Goal: Task Accomplishment & Management: Manage account settings

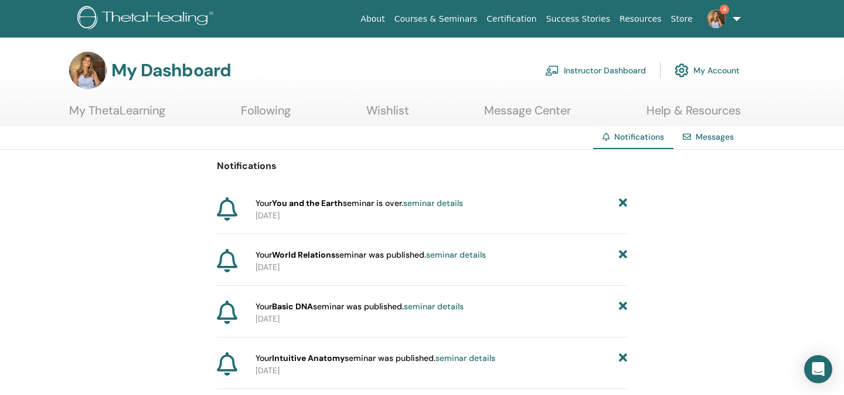
click at [580, 66] on link "Instructor Dashboard" at bounding box center [595, 70] width 101 height 26
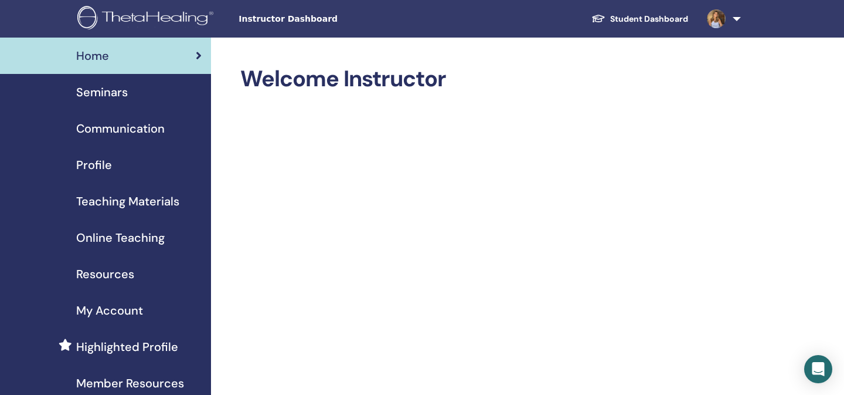
click at [89, 89] on span "Seminars" at bounding box center [102, 92] width 52 height 18
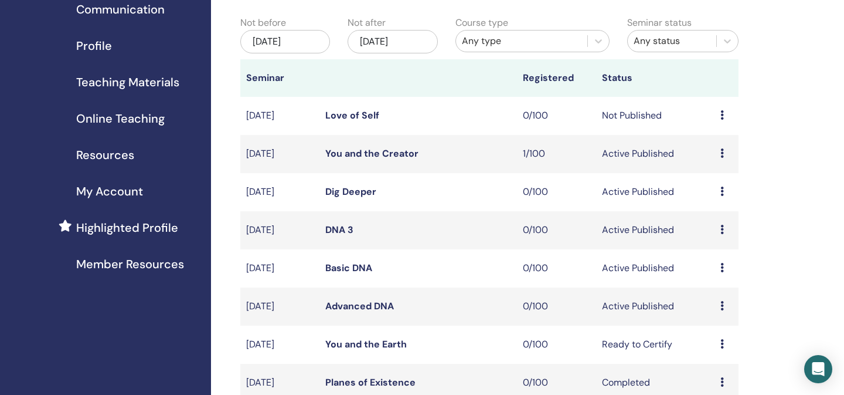
scroll to position [131, 0]
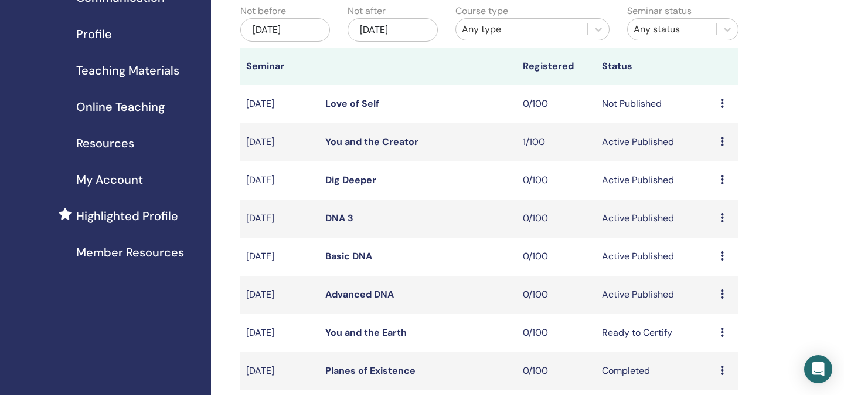
click at [349, 256] on link "Basic DNA" at bounding box center [348, 256] width 47 height 12
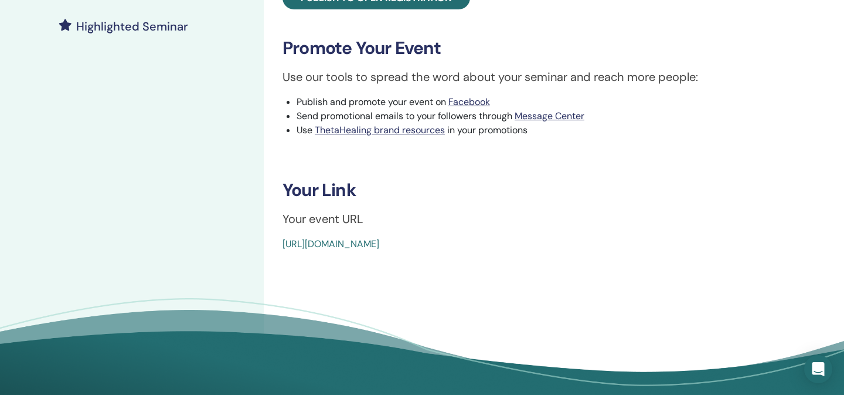
scroll to position [326, 0]
drag, startPoint x: 545, startPoint y: 244, endPoint x: 276, endPoint y: 247, distance: 269.1
copy link "https://www.thetahealing.com/seminar-375093-details.html"
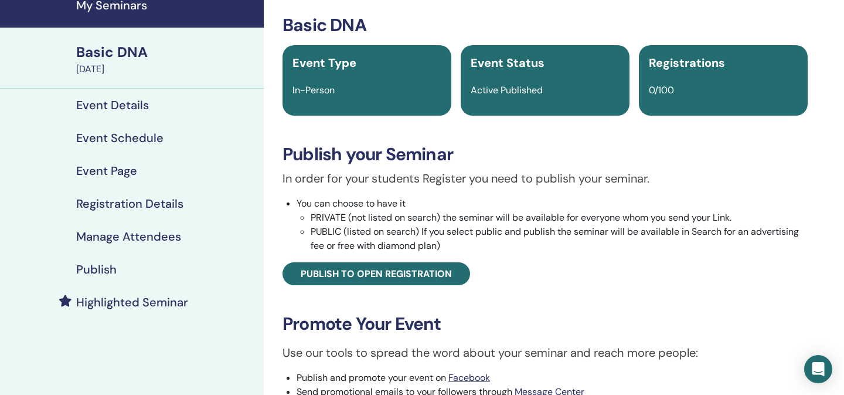
scroll to position [0, 0]
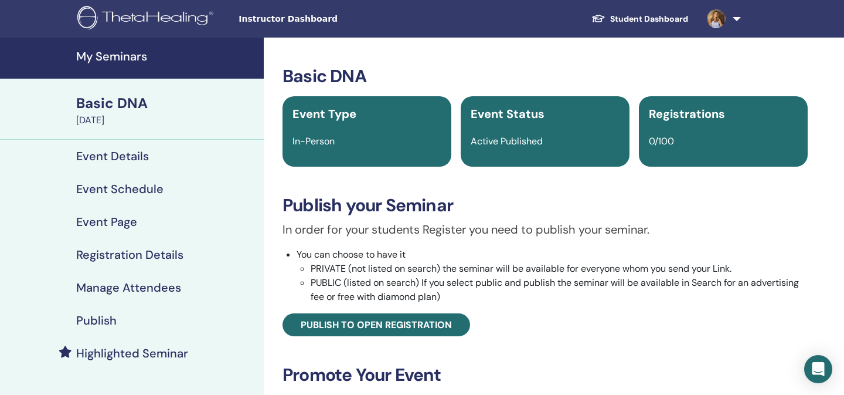
click at [101, 55] on h4 "My Seminars" at bounding box center [166, 56] width 181 height 14
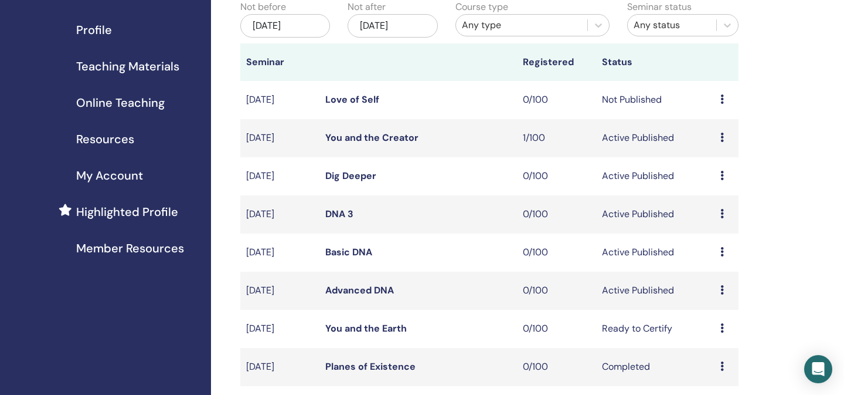
scroll to position [142, 0]
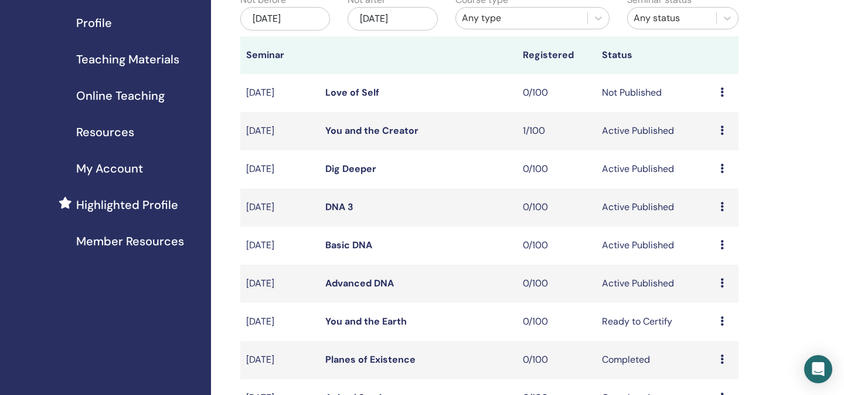
click at [379, 278] on link "Advanced DNA" at bounding box center [359, 283] width 69 height 12
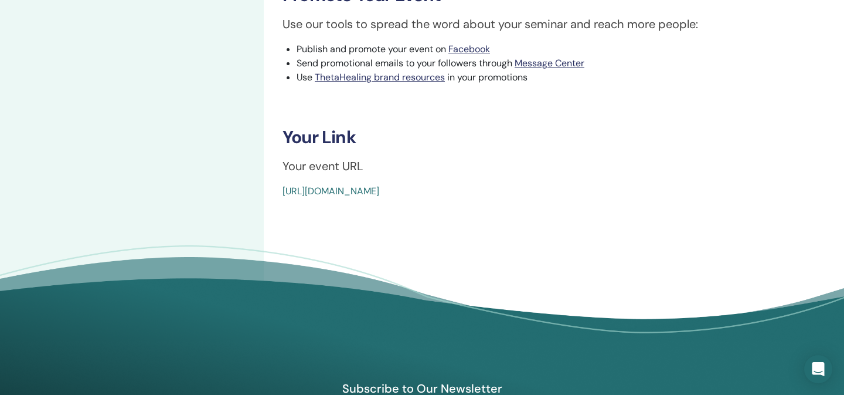
scroll to position [377, 0]
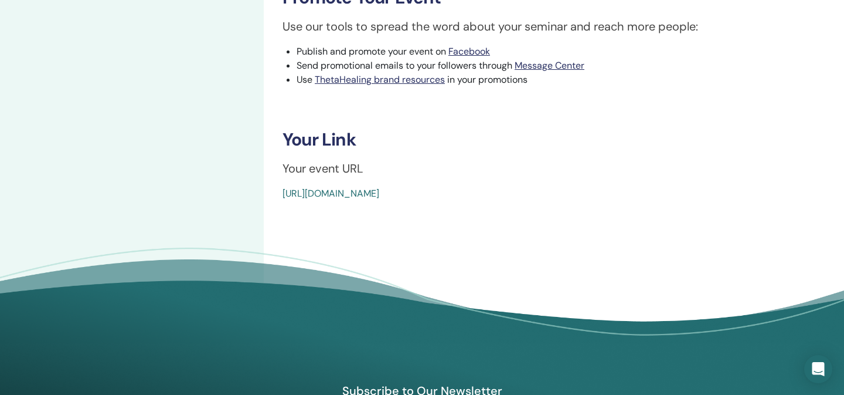
drag, startPoint x: 552, startPoint y: 191, endPoint x: 275, endPoint y: 194, distance: 276.8
copy link "[URL][DOMAIN_NAME]"
